Goal: Information Seeking & Learning: Check status

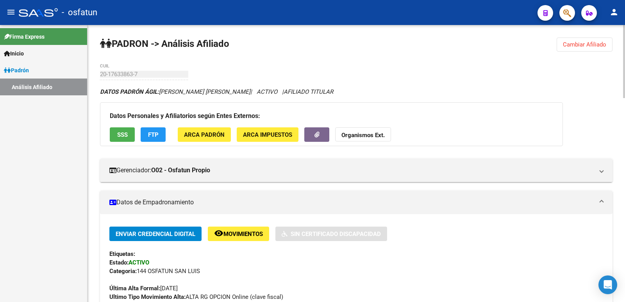
drag, startPoint x: 572, startPoint y: 49, endPoint x: 508, endPoint y: 59, distance: 64.4
click at [567, 50] on button "Cambiar Afiliado" at bounding box center [585, 45] width 56 height 14
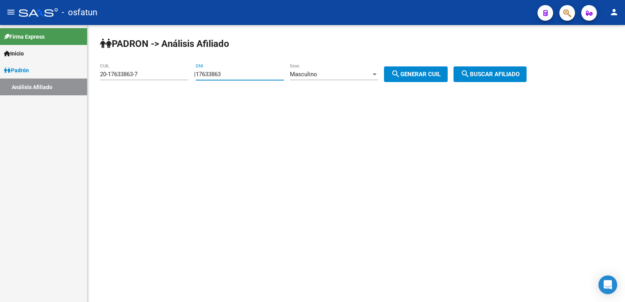
drag, startPoint x: 261, startPoint y: 71, endPoint x: 200, endPoint y: 83, distance: 62.4
click at [175, 78] on app-analisis-afiliado "[PERSON_NAME] -> Análisis Afiliado 20-17633863-7 CUIL | 17633863 DNI Masculino …" at bounding box center [316, 74] width 432 height 7
paste input "32751581"
type input "32751581"
drag, startPoint x: 419, startPoint y: 72, endPoint x: 472, endPoint y: 73, distance: 53.1
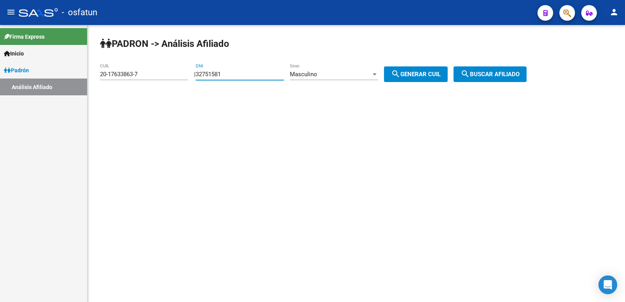
click at [422, 73] on span "search Generar CUIL" at bounding box center [416, 74] width 50 height 7
type input "20-32751581-1"
click at [470, 73] on mat-icon "search" at bounding box center [465, 73] width 9 height 9
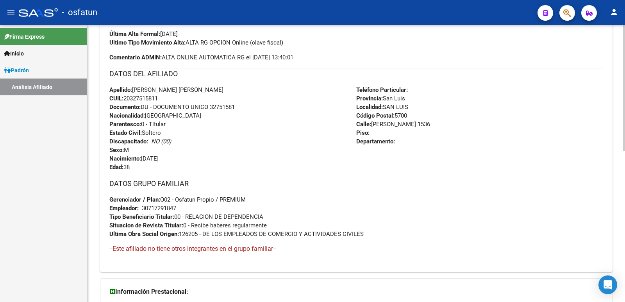
scroll to position [339, 0]
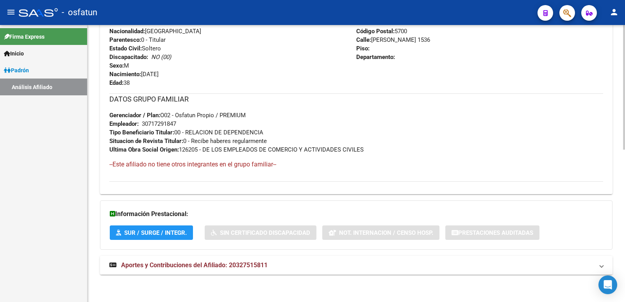
click at [263, 257] on mat-expansion-panel-header "Aportes y Contribuciones del Afiliado: 20327515811" at bounding box center [356, 265] width 513 height 19
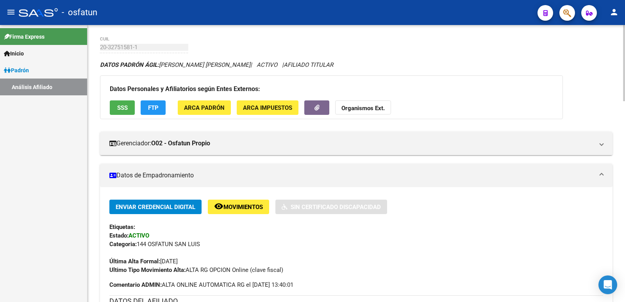
scroll to position [0, 0]
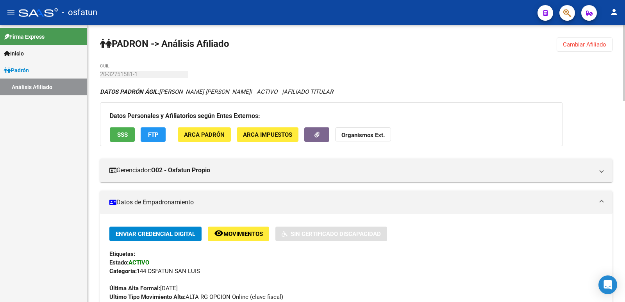
click at [582, 41] on span "Cambiar Afiliado" at bounding box center [584, 44] width 43 height 7
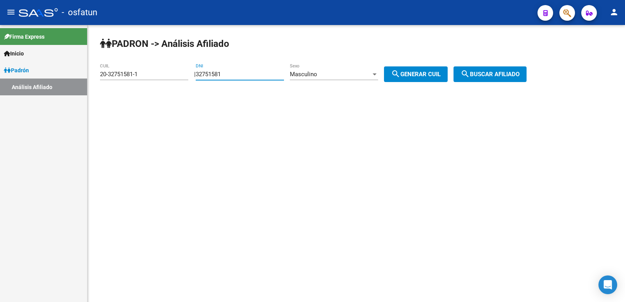
drag, startPoint x: 236, startPoint y: 73, endPoint x: 138, endPoint y: 79, distance: 98.2
click at [138, 78] on app-analisis-afiliado "[PERSON_NAME] -> Análisis Afiliado 20-32751581-1 CUIL | 32751581 DNI Masculino …" at bounding box center [316, 74] width 432 height 7
paste input "9993773"
type input "39993773"
click at [359, 80] on div "Masculino Sexo" at bounding box center [334, 71] width 88 height 17
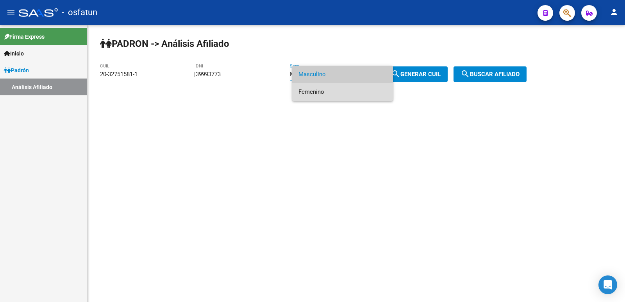
click at [343, 90] on span "Femenino" at bounding box center [342, 92] width 88 height 18
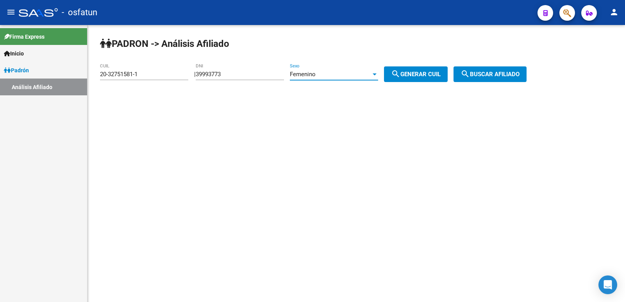
drag, startPoint x: 412, startPoint y: 70, endPoint x: 476, endPoint y: 75, distance: 64.2
click at [413, 70] on button "search Generar CUIL" at bounding box center [416, 74] width 64 height 16
type input "27-39993773-1"
drag, startPoint x: 516, startPoint y: 70, endPoint x: 486, endPoint y: 81, distance: 31.8
click at [515, 70] on button "search Buscar afiliado" at bounding box center [490, 74] width 73 height 16
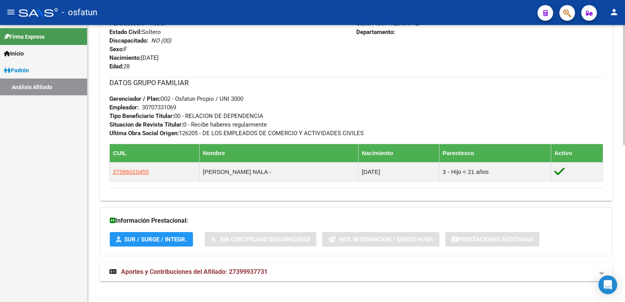
scroll to position [362, 0]
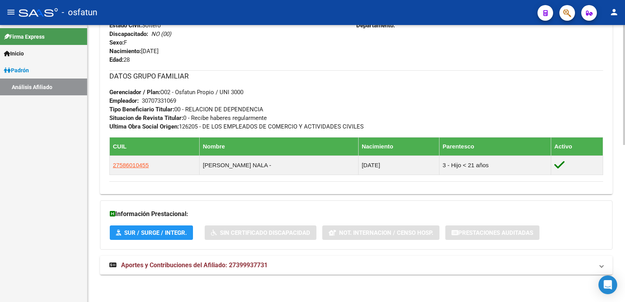
click at [225, 255] on div "DATOS [PERSON_NAME] ÁGIL: [PERSON_NAME] [PERSON_NAME] | ACTIVO | AFILIADO TITUL…" at bounding box center [356, 4] width 513 height 557
click at [229, 276] on div "DATOS [PERSON_NAME] ÁGIL: [PERSON_NAME] [PERSON_NAME] | ACTIVO | AFILIADO TITUL…" at bounding box center [356, 4] width 513 height 557
click at [231, 269] on strong "Aportes y Contribuciones del Afiliado: 27399937731" at bounding box center [188, 265] width 158 height 9
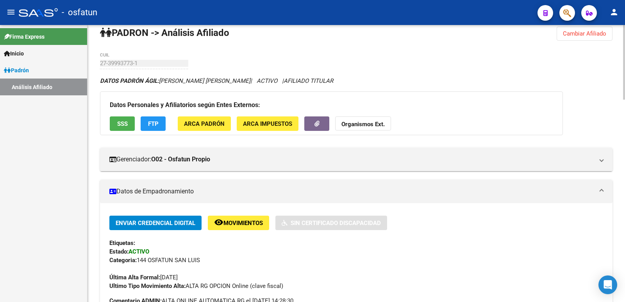
scroll to position [0, 0]
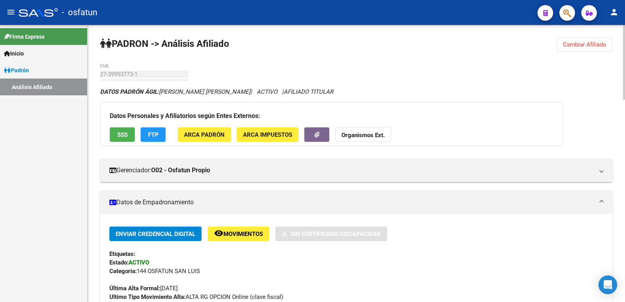
click at [573, 41] on span "Cambiar Afiliado" at bounding box center [584, 44] width 43 height 7
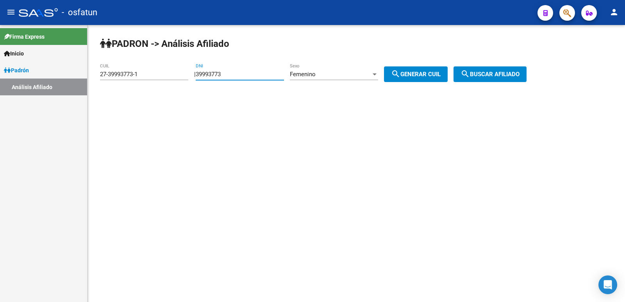
drag, startPoint x: 268, startPoint y: 77, endPoint x: 151, endPoint y: 79, distance: 116.8
click at [151, 78] on app-analisis-afiliado "[PERSON_NAME] -> Análisis Afiliado 27-39993773-1 CUIL | 39993773 DNI Femenino S…" at bounding box center [316, 74] width 432 height 7
paste input "2999611"
type input "29996113"
drag, startPoint x: 432, startPoint y: 72, endPoint x: 458, endPoint y: 72, distance: 26.6
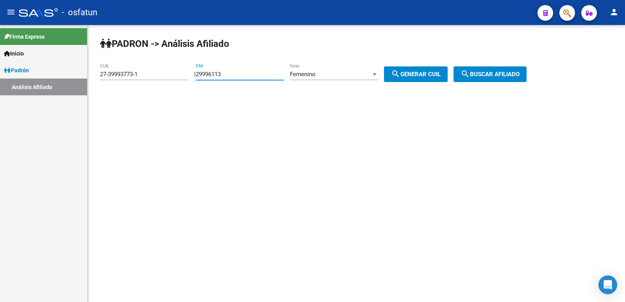
click at [432, 72] on span "search Generar CUIL" at bounding box center [416, 74] width 50 height 7
type input "27-29996113-9"
click at [470, 73] on mat-icon "search" at bounding box center [465, 73] width 9 height 9
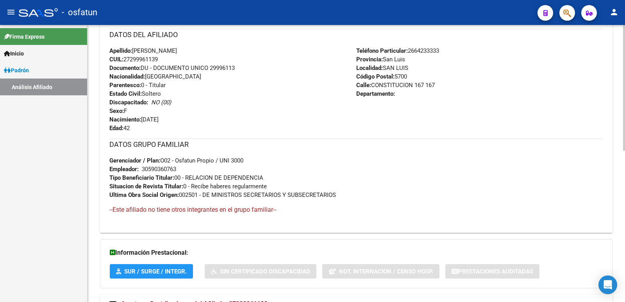
scroll to position [339, 0]
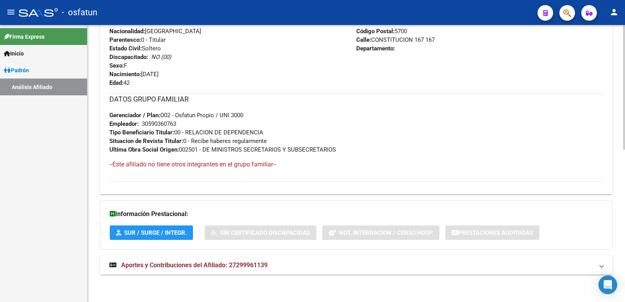
click at [229, 259] on mat-expansion-panel-header "Aportes y Contribuciones del Afiliado: 27299961139" at bounding box center [356, 265] width 513 height 19
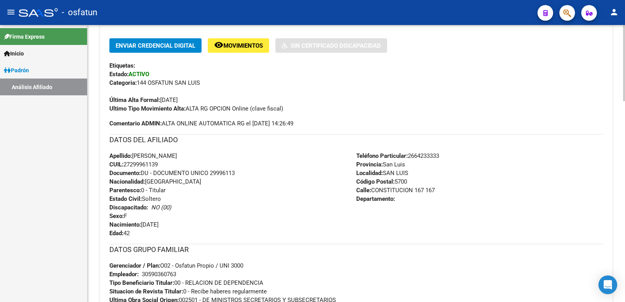
scroll to position [0, 0]
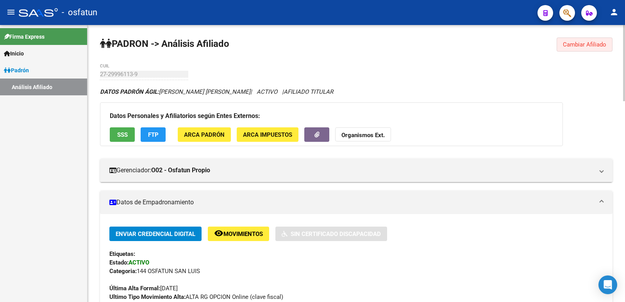
click at [577, 47] on span "Cambiar Afiliado" at bounding box center [584, 44] width 43 height 7
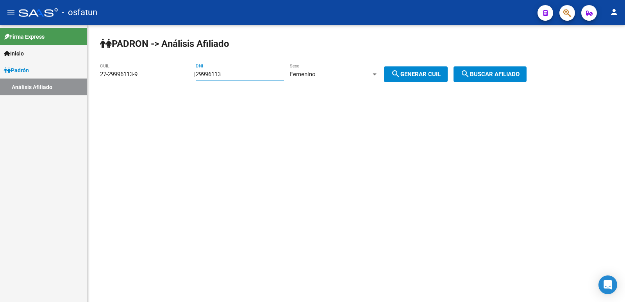
drag, startPoint x: 237, startPoint y: 77, endPoint x: 100, endPoint y: 85, distance: 137.0
click at [100, 78] on app-analisis-afiliado "[PERSON_NAME] -> Análisis Afiliado 27-29996113-9 CUIL | 29996113 DNI Femenino S…" at bounding box center [316, 74] width 432 height 7
paste input "31518412"
type input "31518412"
click at [412, 74] on span "search Generar CUIL" at bounding box center [416, 74] width 50 height 7
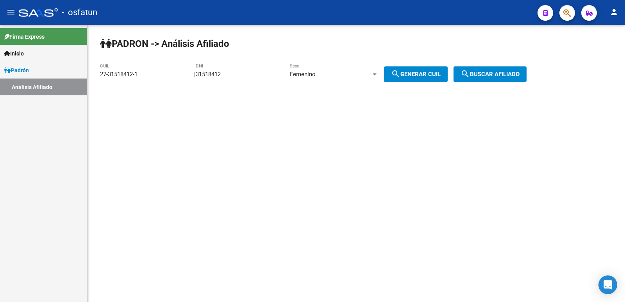
click at [497, 73] on span "search Buscar afiliado" at bounding box center [490, 74] width 59 height 7
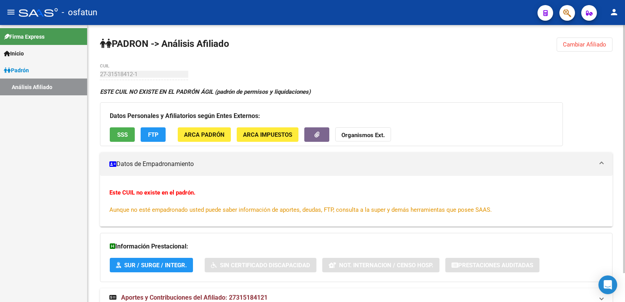
drag, startPoint x: 584, startPoint y: 45, endPoint x: 404, endPoint y: 82, distance: 184.3
click at [581, 47] on span "Cambiar Afiliado" at bounding box center [584, 44] width 43 height 7
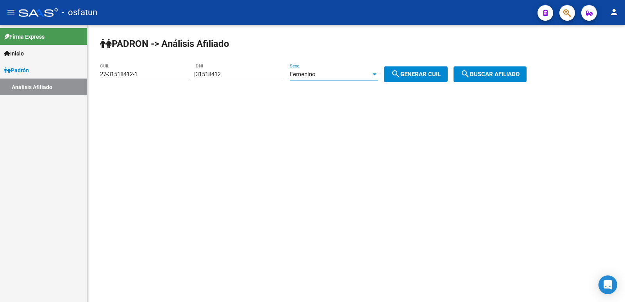
click at [341, 77] on div "Femenino" at bounding box center [330, 74] width 81 height 7
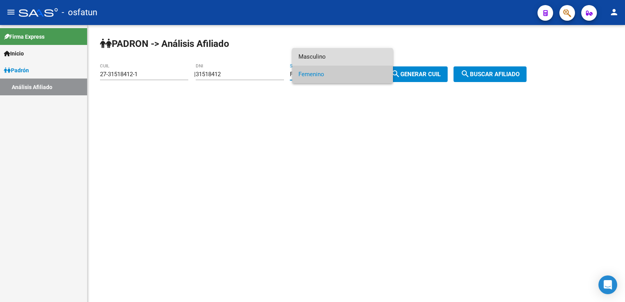
click at [333, 58] on span "Masculino" at bounding box center [342, 57] width 88 height 18
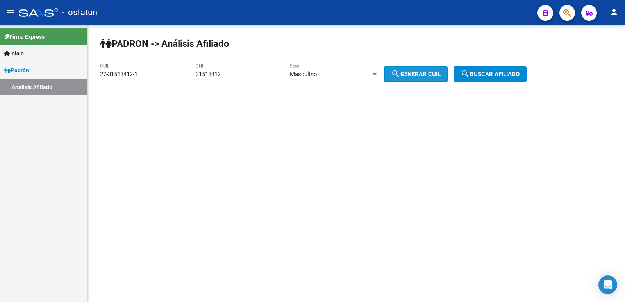
click at [414, 79] on button "search Generar CUIL" at bounding box center [416, 74] width 64 height 16
type input "20-31518412-7"
click at [470, 71] on mat-icon "search" at bounding box center [465, 73] width 9 height 9
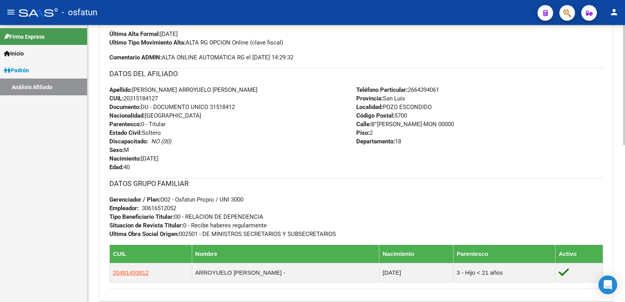
scroll to position [362, 0]
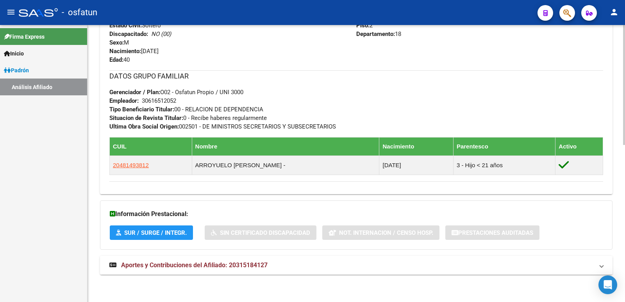
click at [234, 265] on span "Aportes y Contribuciones del Afiliado: 20315184127" at bounding box center [194, 264] width 146 height 7
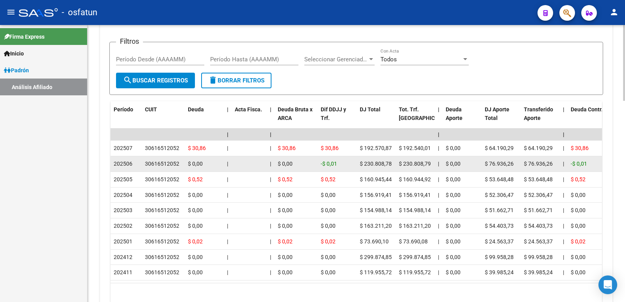
scroll to position [737, 0]
